Goal: Task Accomplishment & Management: Manage account settings

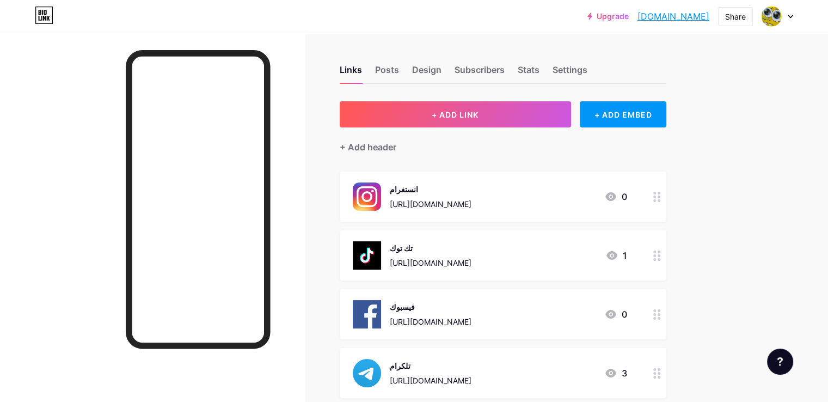
click at [788, 17] on icon at bounding box center [790, 17] width 5 height 4
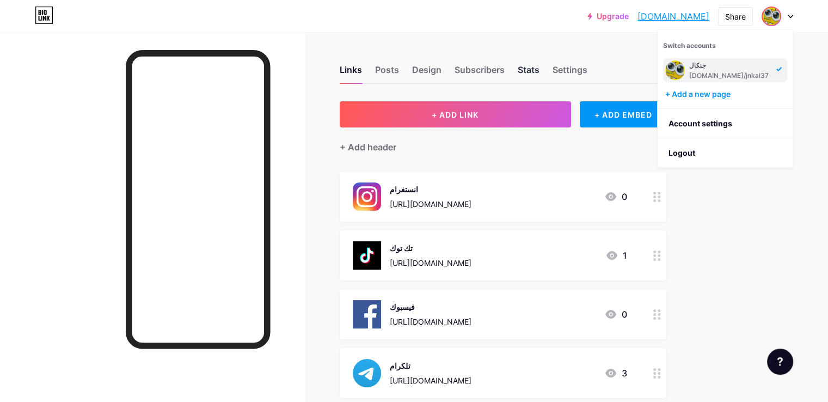
click at [540, 72] on div "Stats" at bounding box center [529, 73] width 22 height 20
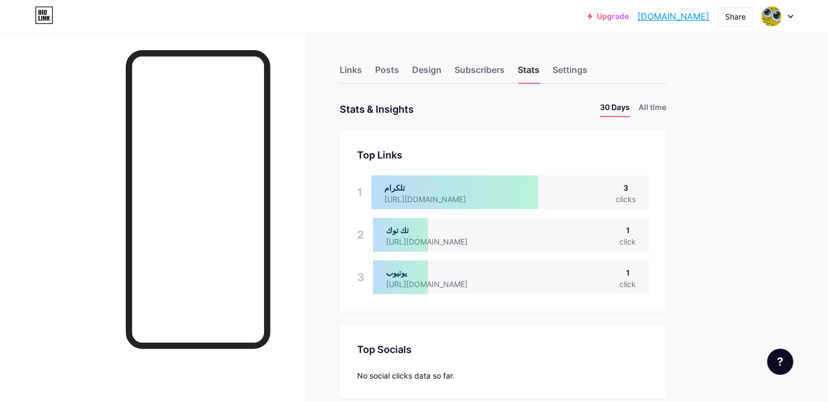
scroll to position [401, 828]
click at [789, 18] on icon at bounding box center [790, 17] width 5 height 4
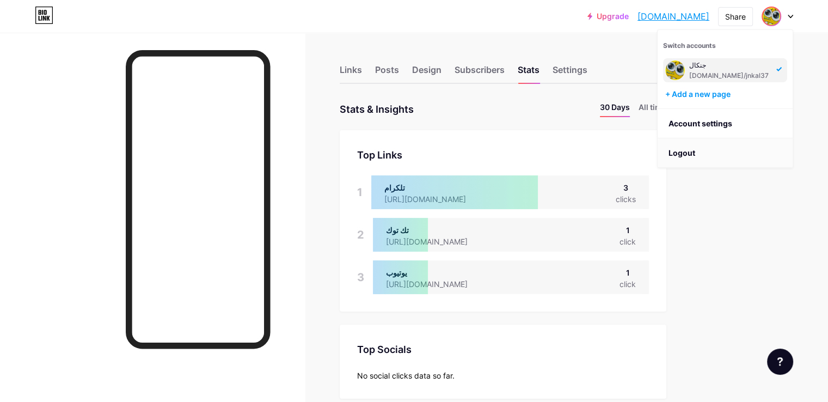
click at [698, 146] on li "Logout" at bounding box center [725, 152] width 135 height 29
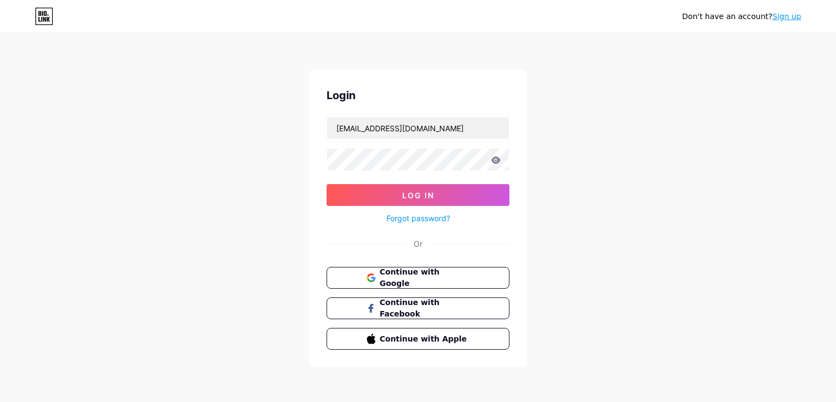
click at [497, 162] on icon at bounding box center [496, 159] width 9 height 7
drag, startPoint x: 448, startPoint y: 132, endPoint x: 280, endPoint y: 127, distance: 167.8
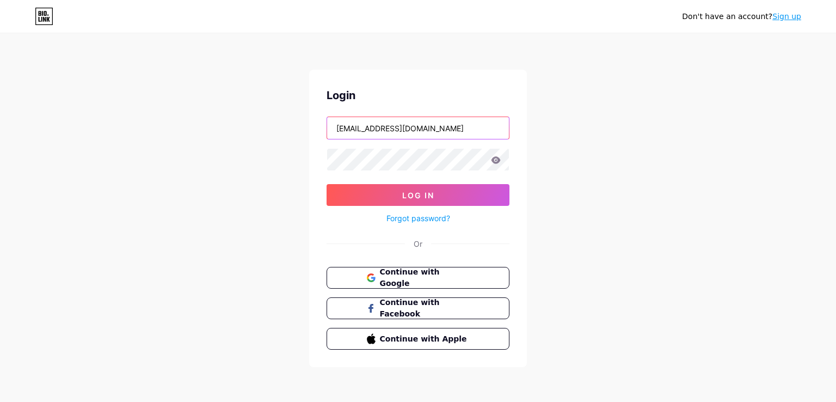
click at [280, 127] on div "Don't have an account? Sign up Login mostfa88010@gmail.com Log In Forgot passwo…" at bounding box center [418, 201] width 836 height 402
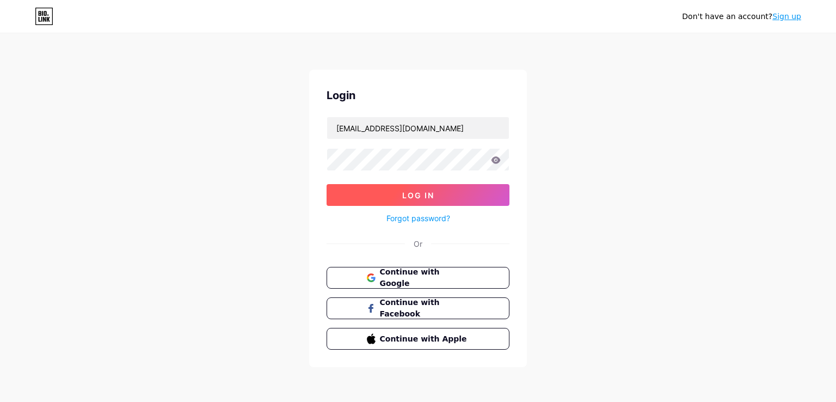
click at [430, 201] on button "Log In" at bounding box center [418, 195] width 183 height 22
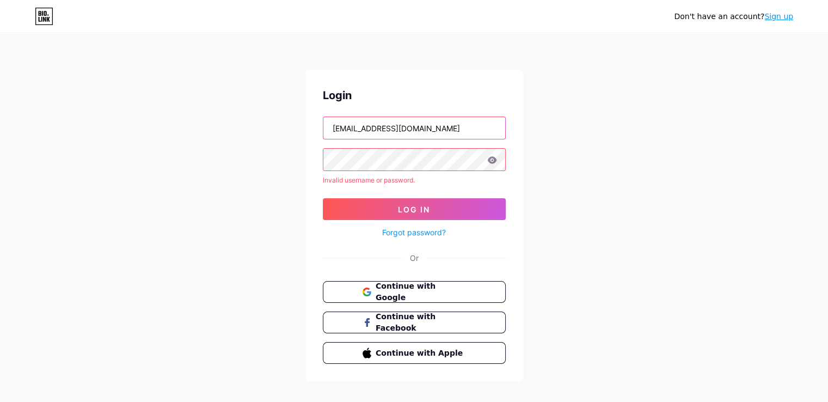
click at [432, 136] on input "[EMAIL_ADDRESS][DOMAIN_NAME]" at bounding box center [414, 128] width 182 height 22
type input "mostfamohmd720@gmail.com"
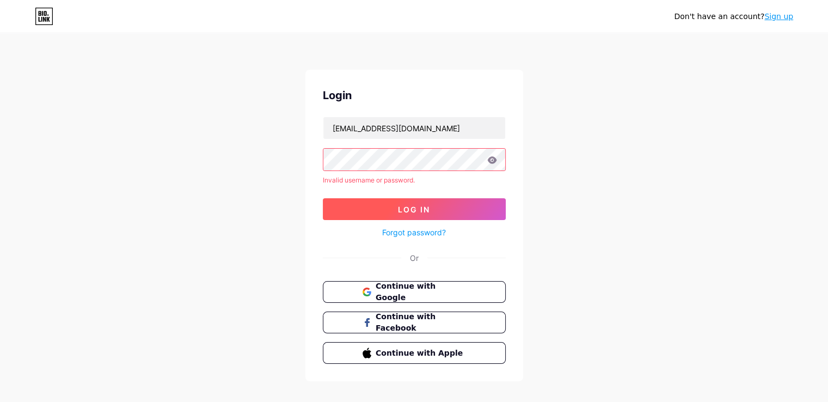
click at [407, 210] on span "Log In" at bounding box center [414, 209] width 32 height 9
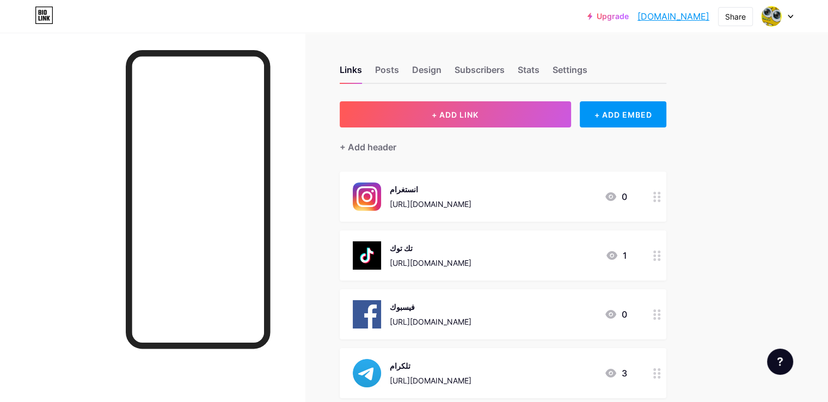
click at [787, 14] on div at bounding box center [778, 17] width 32 height 20
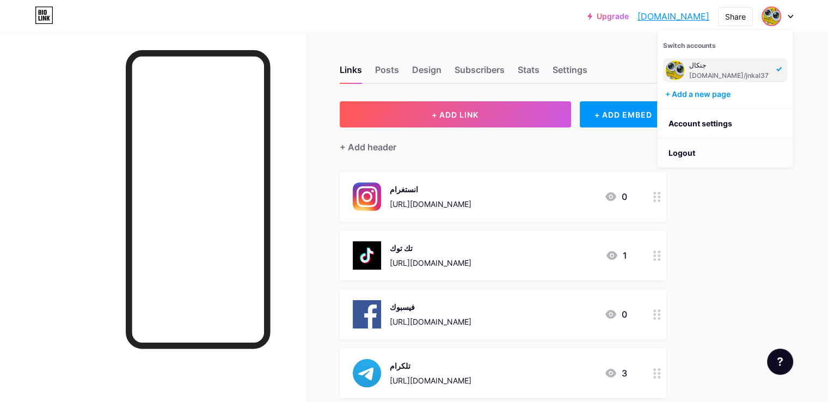
click at [690, 149] on li "Logout" at bounding box center [725, 152] width 135 height 29
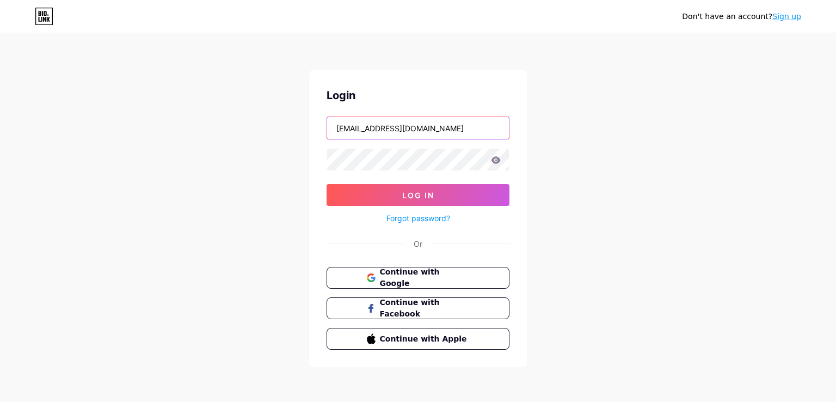
click at [430, 132] on input "mostfamohmd720@gmail.com" at bounding box center [418, 128] width 182 height 22
type input "[EMAIL_ADDRESS][DOMAIN_NAME]"
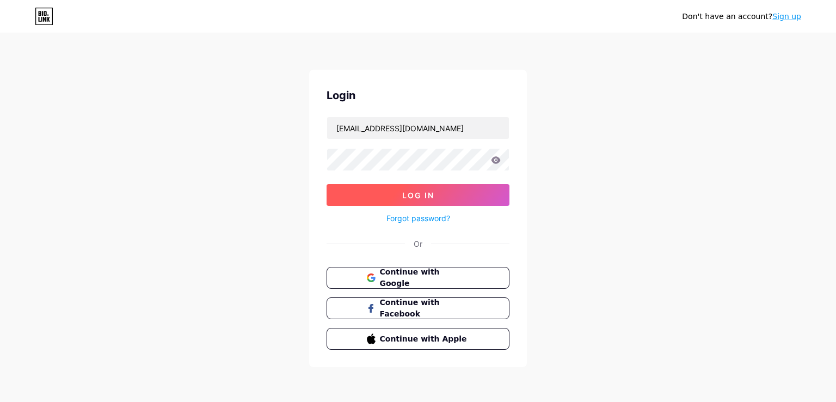
click at [428, 196] on span "Log In" at bounding box center [418, 195] width 32 height 9
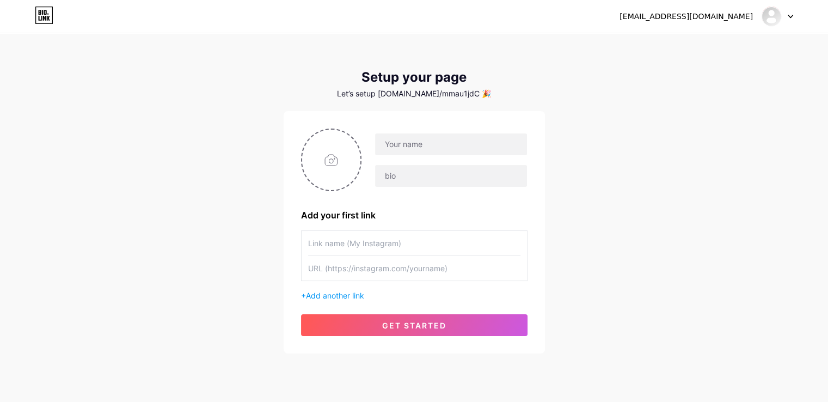
click at [794, 13] on div "[EMAIL_ADDRESS][DOMAIN_NAME] Dashboard Logout" at bounding box center [414, 17] width 828 height 20
click at [788, 17] on icon at bounding box center [790, 17] width 5 height 4
click at [706, 71] on li "Logout" at bounding box center [725, 73] width 135 height 29
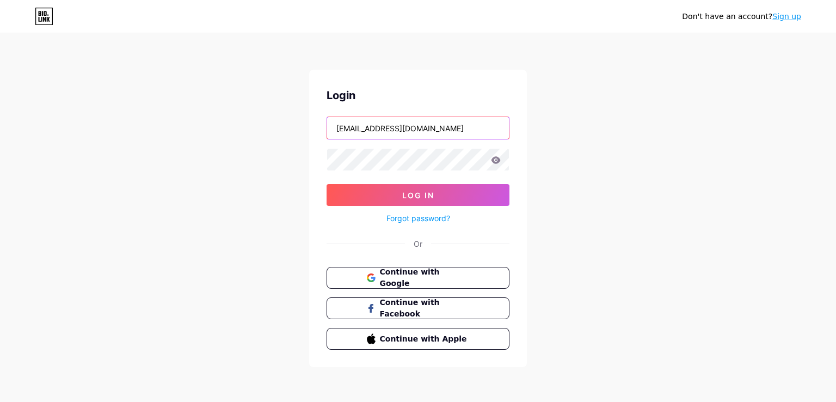
click at [420, 124] on input "[EMAIL_ADDRESS][DOMAIN_NAME]" at bounding box center [418, 128] width 182 height 22
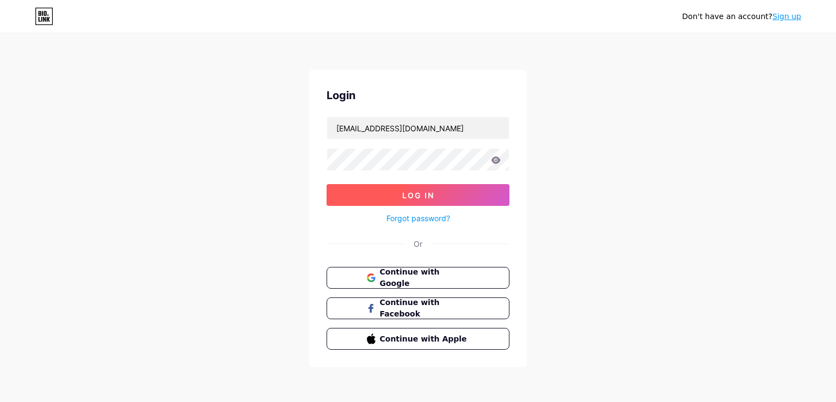
click at [434, 190] on button "Log In" at bounding box center [418, 195] width 183 height 22
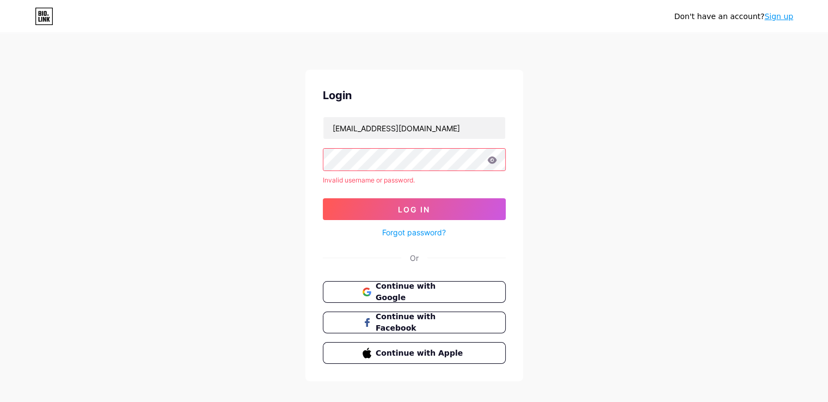
click at [552, 235] on div "Don't have an account? Sign up Login [EMAIL_ADDRESS][DOMAIN_NAME] Invalid usern…" at bounding box center [414, 208] width 828 height 416
click at [396, 129] on input "[EMAIL_ADDRESS][DOMAIN_NAME]" at bounding box center [414, 128] width 182 height 22
click at [356, 130] on input "[EMAIL_ADDRESS][DOMAIN_NAME]" at bounding box center [414, 128] width 182 height 22
type input "[EMAIL_ADDRESS][DOMAIN_NAME]"
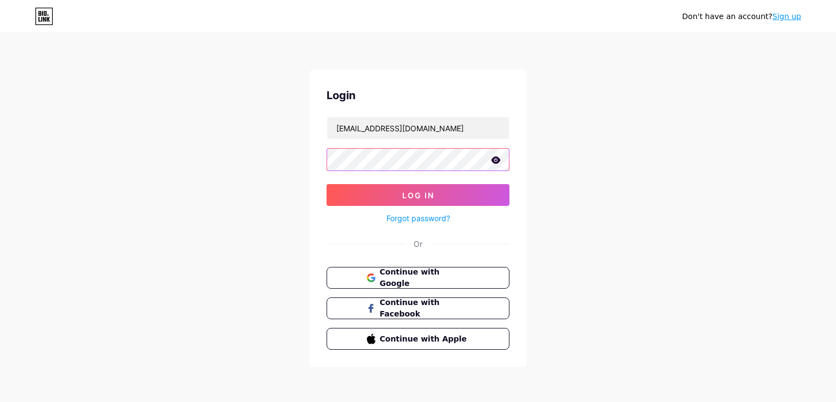
click at [327, 184] on button "Log In" at bounding box center [418, 195] width 183 height 22
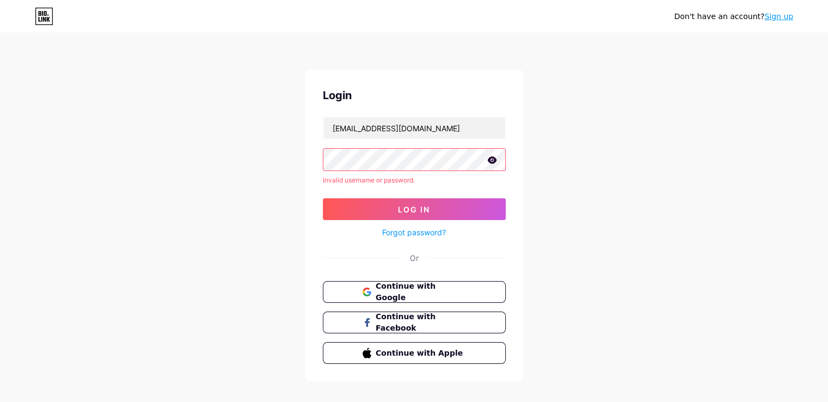
click at [314, 173] on div "Login [EMAIL_ADDRESS][DOMAIN_NAME] Invalid username or password. Log In Forgot …" at bounding box center [414, 225] width 218 height 311
click at [401, 198] on button "Log In" at bounding box center [414, 209] width 183 height 22
click at [310, 160] on div "Login [EMAIL_ADDRESS][DOMAIN_NAME] Invalid username or password. Log In Forgot …" at bounding box center [414, 225] width 218 height 311
click at [616, 169] on div "Don't have an account? Sign up Login [EMAIL_ADDRESS][DOMAIN_NAME] Invalid usern…" at bounding box center [414, 208] width 828 height 416
click at [433, 200] on button "Log In" at bounding box center [414, 209] width 183 height 22
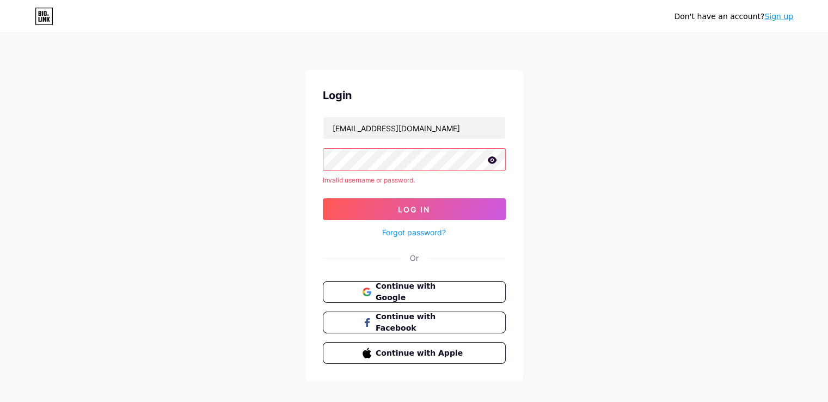
click at [311, 166] on div "Login [EMAIL_ADDRESS][DOMAIN_NAME] Invalid username or password. Log In Forgot …" at bounding box center [414, 225] width 218 height 311
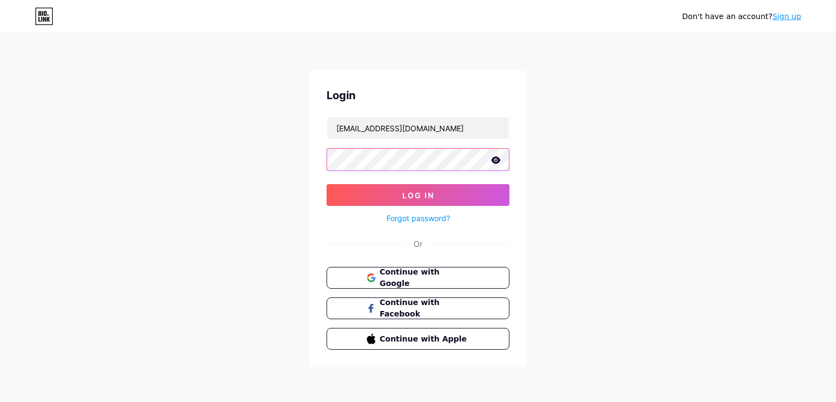
click at [327, 184] on button "Log In" at bounding box center [418, 195] width 183 height 22
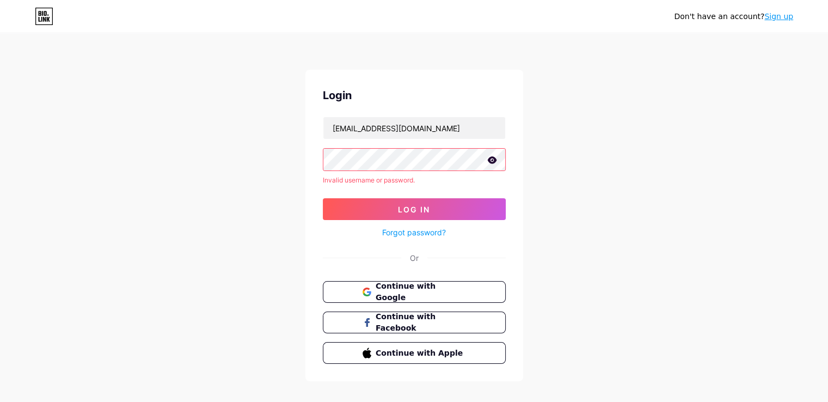
click at [704, 178] on div "Don't have an account? Sign up Login [EMAIL_ADDRESS][DOMAIN_NAME] Invalid usern…" at bounding box center [414, 208] width 828 height 416
click at [426, 232] on link "Forgot password?" at bounding box center [414, 231] width 64 height 11
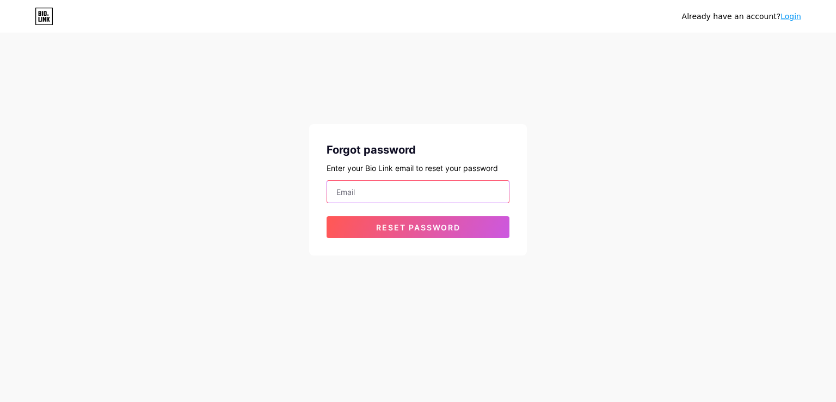
click at [401, 194] on input "email" at bounding box center [418, 192] width 182 height 22
click at [403, 194] on input "[EMAIL_ADDRESS][DOMAIN_NAME]" at bounding box center [418, 192] width 182 height 22
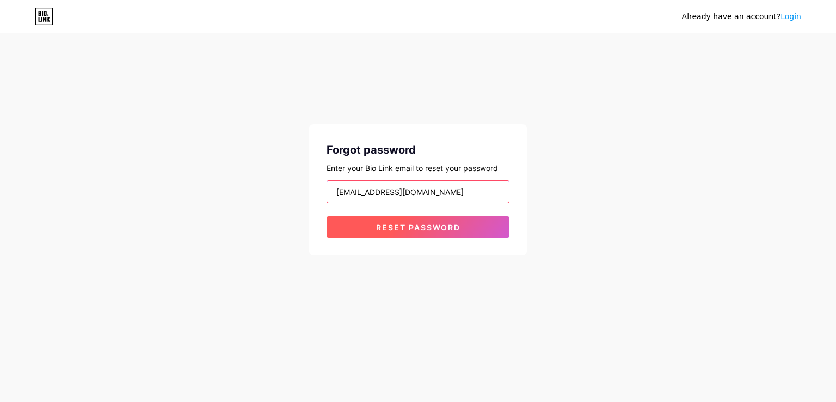
type input "[EMAIL_ADDRESS][DOMAIN_NAME]"
click at [433, 232] on button "Reset password" at bounding box center [418, 227] width 183 height 22
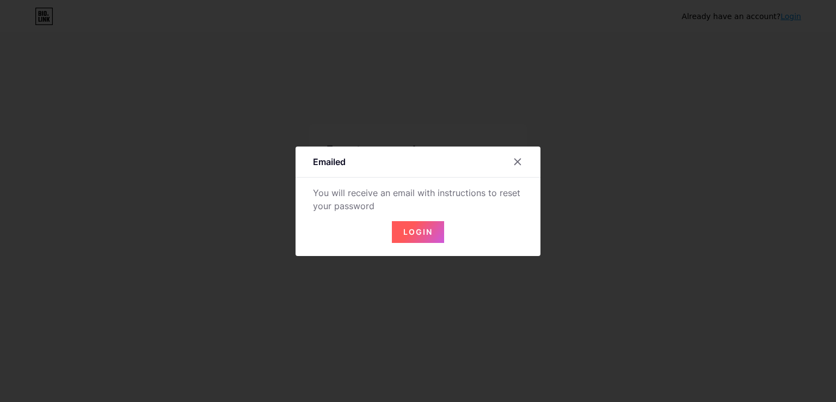
click at [433, 232] on button "Login" at bounding box center [418, 232] width 52 height 22
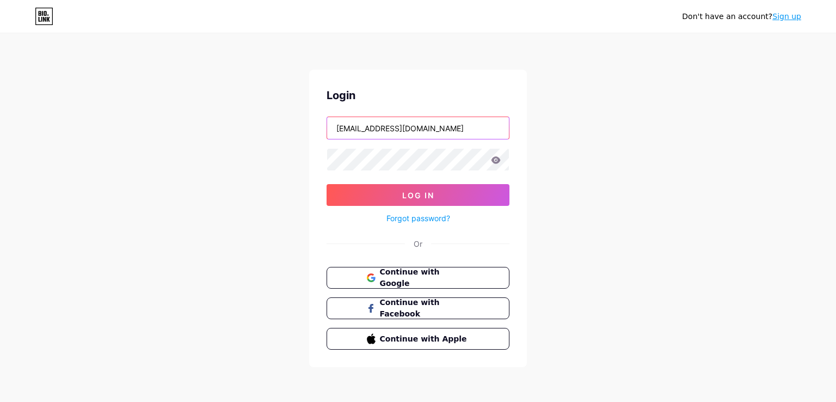
click at [403, 125] on input "[EMAIL_ADDRESS][DOMAIN_NAME]" at bounding box center [418, 128] width 182 height 22
type input "[EMAIL_ADDRESS][DOMAIN_NAME]"
click at [327, 184] on button "Log In" at bounding box center [418, 195] width 183 height 22
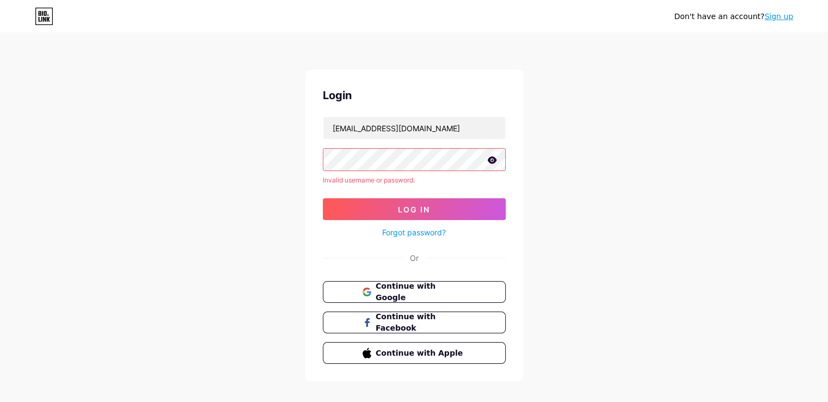
click at [347, 197] on form "[EMAIL_ADDRESS][DOMAIN_NAME] Invalid username or password. Log In Forgot passwo…" at bounding box center [414, 178] width 183 height 123
click at [490, 156] on icon at bounding box center [492, 160] width 10 height 8
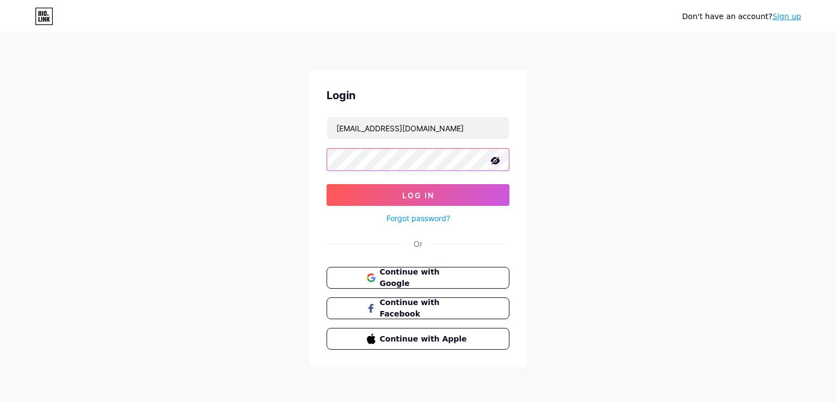
click at [327, 184] on button "Log In" at bounding box center [418, 195] width 183 height 22
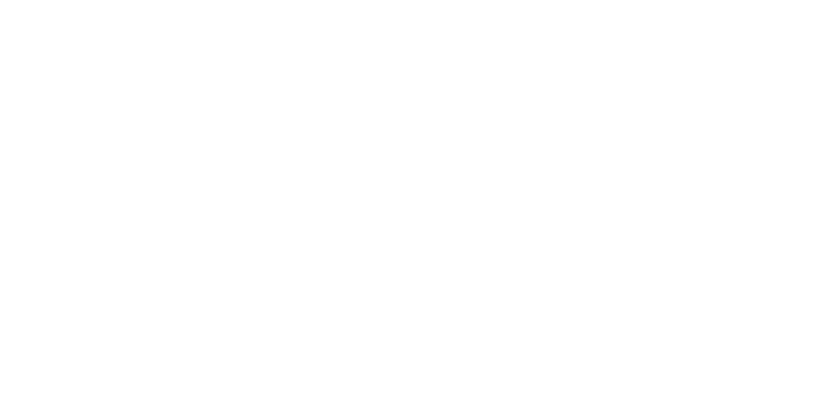
click at [584, 0] on html at bounding box center [418, 0] width 836 height 0
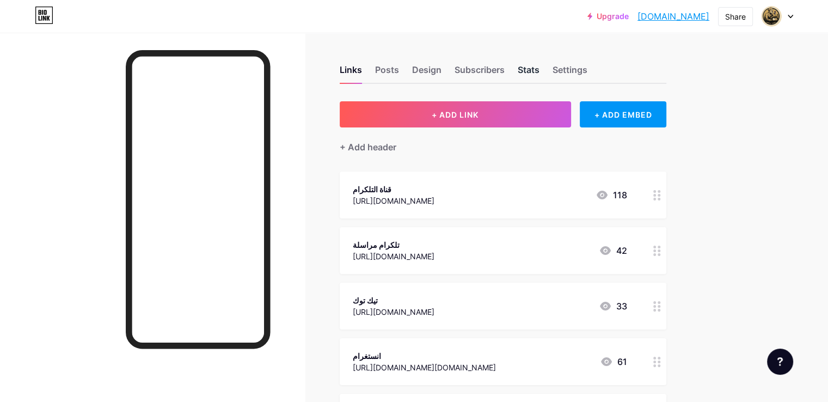
click at [540, 64] on div "Stats" at bounding box center [529, 73] width 22 height 20
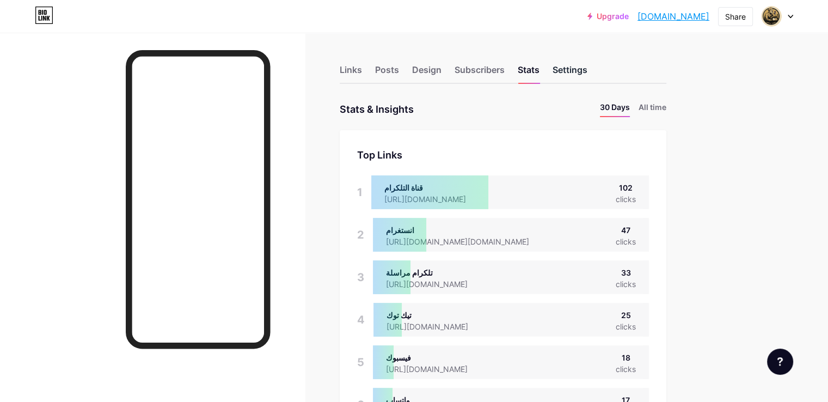
click at [587, 72] on div "Settings" at bounding box center [570, 73] width 35 height 20
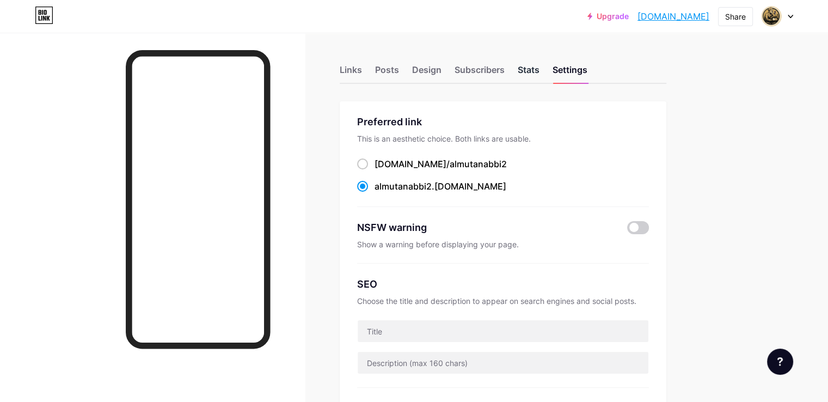
click at [540, 69] on div "Stats" at bounding box center [529, 73] width 22 height 20
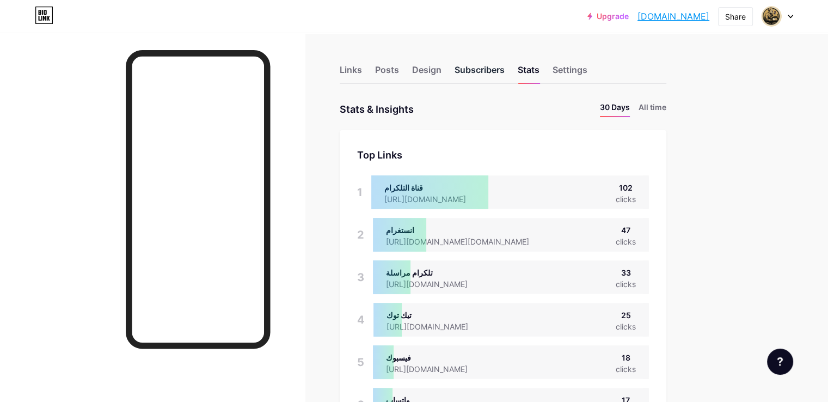
scroll to position [401, 828]
click at [505, 67] on div "Subscribers" at bounding box center [480, 73] width 50 height 20
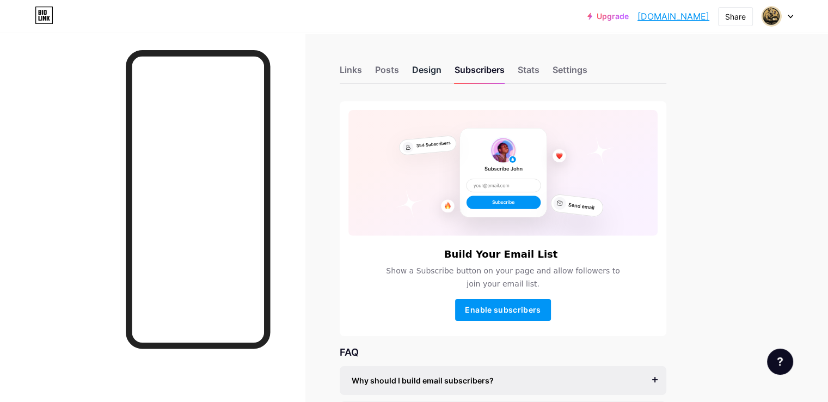
click at [442, 73] on div "Design" at bounding box center [426, 73] width 29 height 20
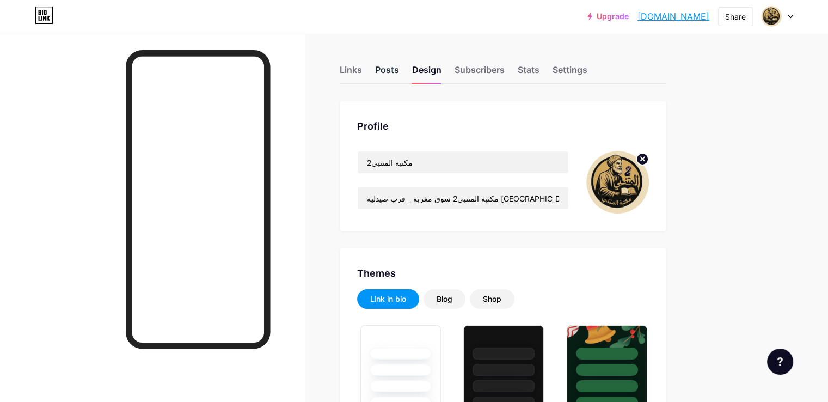
click at [399, 68] on div "Posts" at bounding box center [387, 73] width 24 height 20
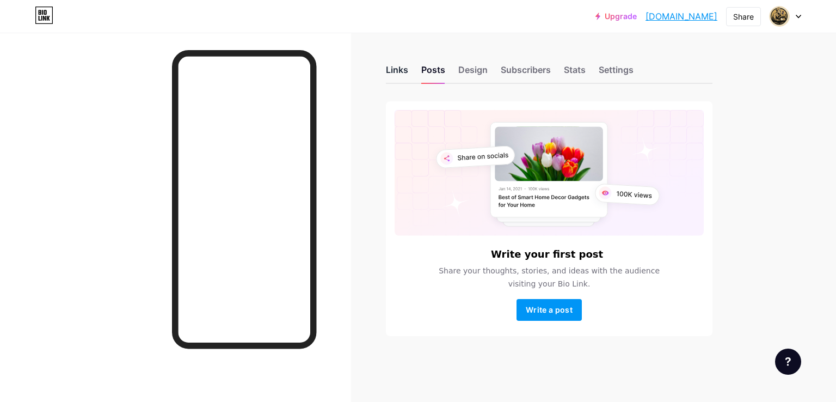
click at [391, 74] on div "Links" at bounding box center [397, 73] width 22 height 20
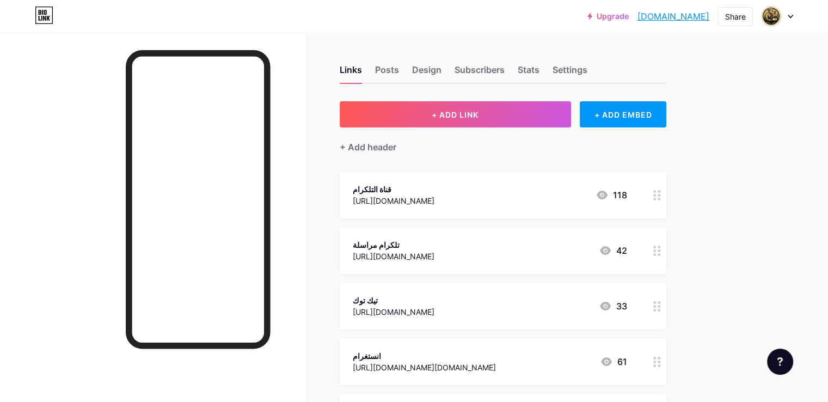
click at [762, 85] on div "Upgrade [DOMAIN_NAME]... [DOMAIN_NAME] Share Switch accounts مكتبة المتنبي2 [DO…" at bounding box center [414, 311] width 828 height 623
click at [540, 72] on div "Stats" at bounding box center [529, 73] width 22 height 20
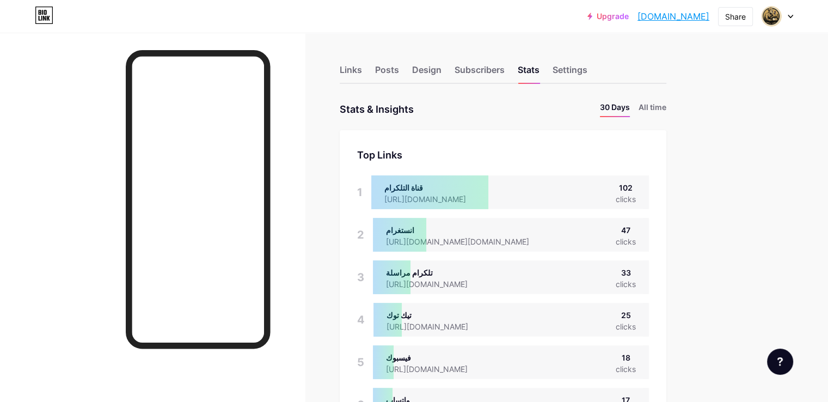
scroll to position [401, 828]
